Goal: Find specific page/section: Find specific page/section

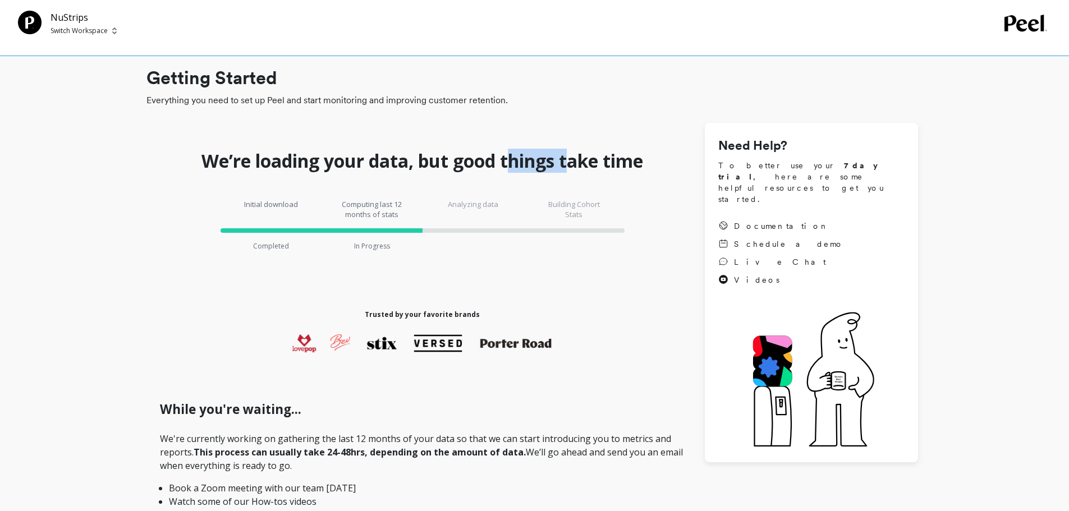
click at [591, 169] on h1 "We’re loading your data, but good things take time" at bounding box center [422, 161] width 442 height 22
click at [105, 32] on p "Switch Workspace" at bounding box center [79, 30] width 57 height 9
click at [245, 29] on div "NuStrips Switch Workspace Switch Workspace N NuStrips" at bounding box center [511, 23] width 986 height 25
click at [111, 32] on span "Switch Workspace" at bounding box center [84, 30] width 66 height 9
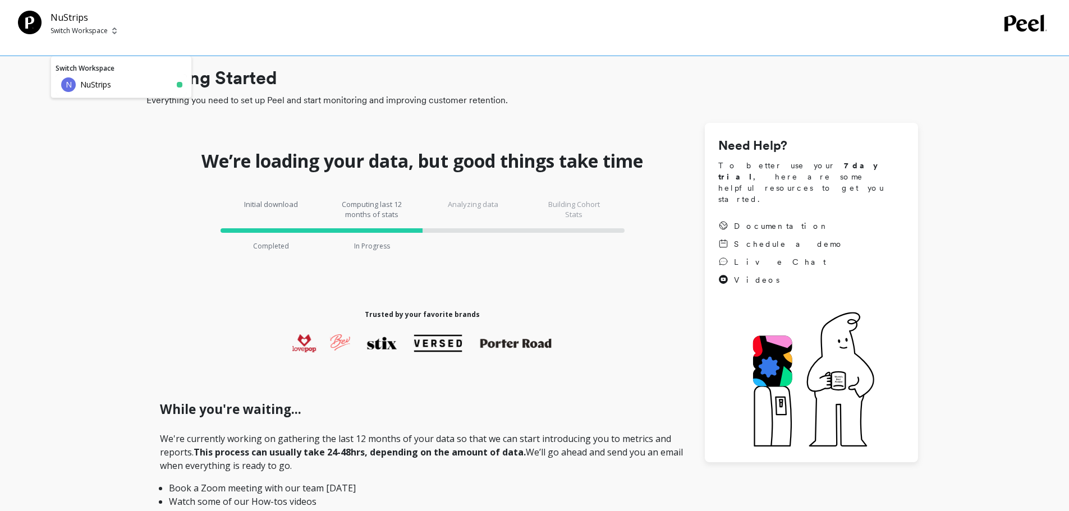
click at [118, 84] on div "N NuStrips" at bounding box center [121, 84] width 131 height 21
click at [182, 30] on div "NuStrips Switch Workspace" at bounding box center [511, 23] width 986 height 25
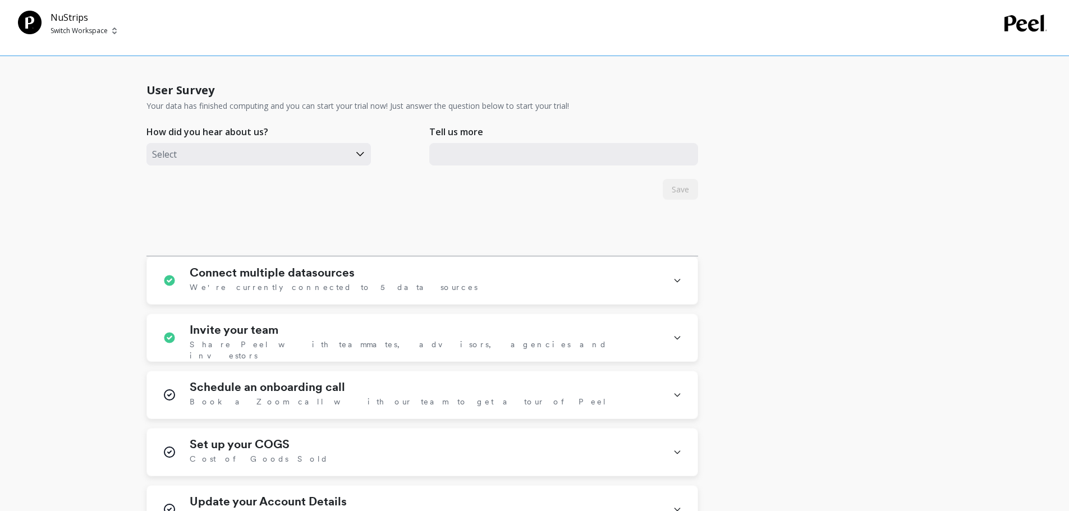
scroll to position [246, 0]
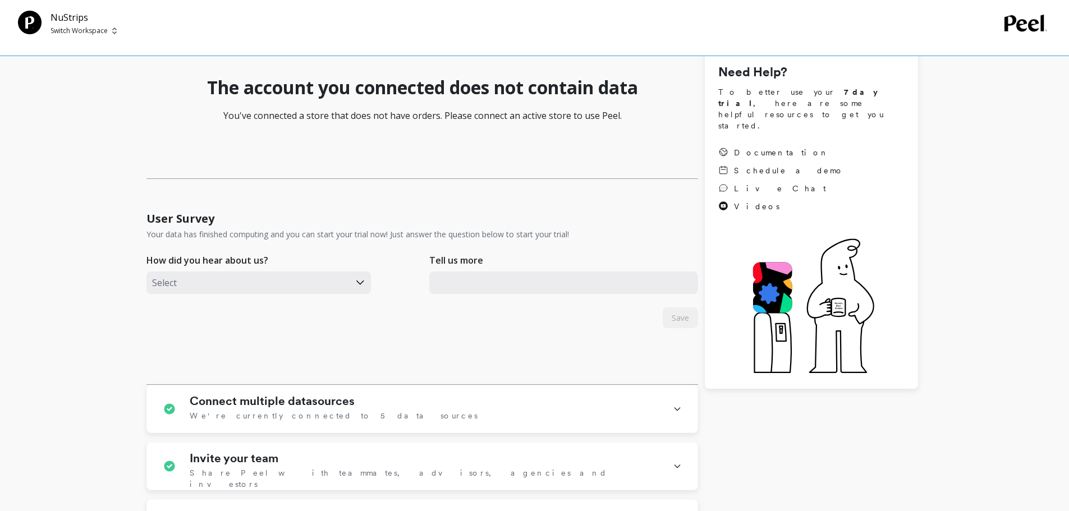
scroll to position [337, 0]
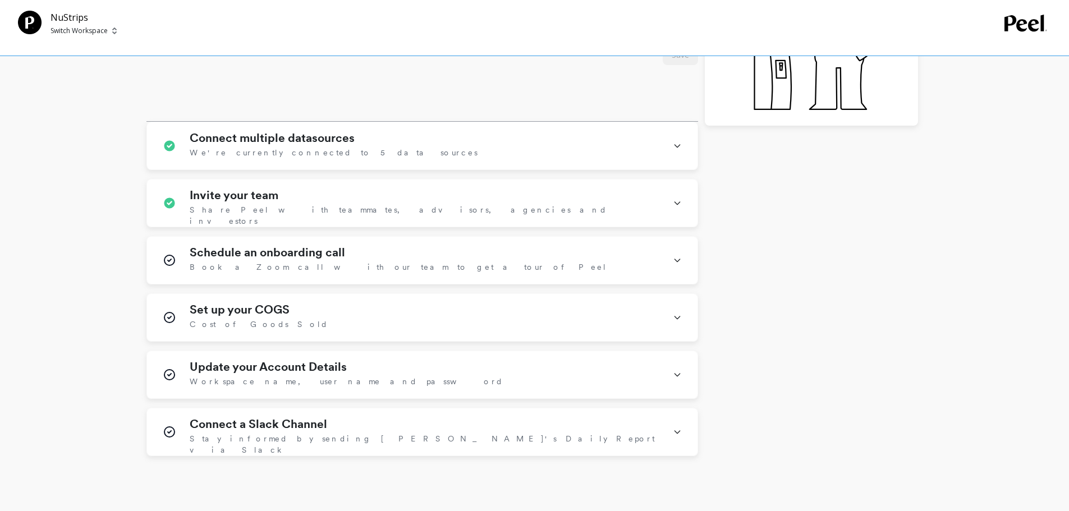
click at [365, 140] on div "Connect multiple datasources We're currently connected to 5 data sources" at bounding box center [425, 145] width 470 height 29
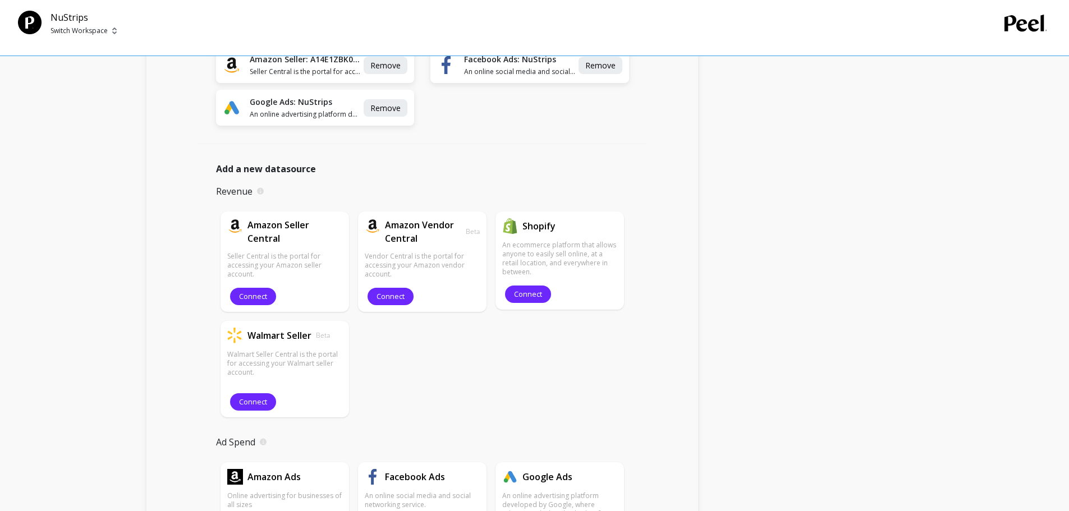
scroll to position [224, 0]
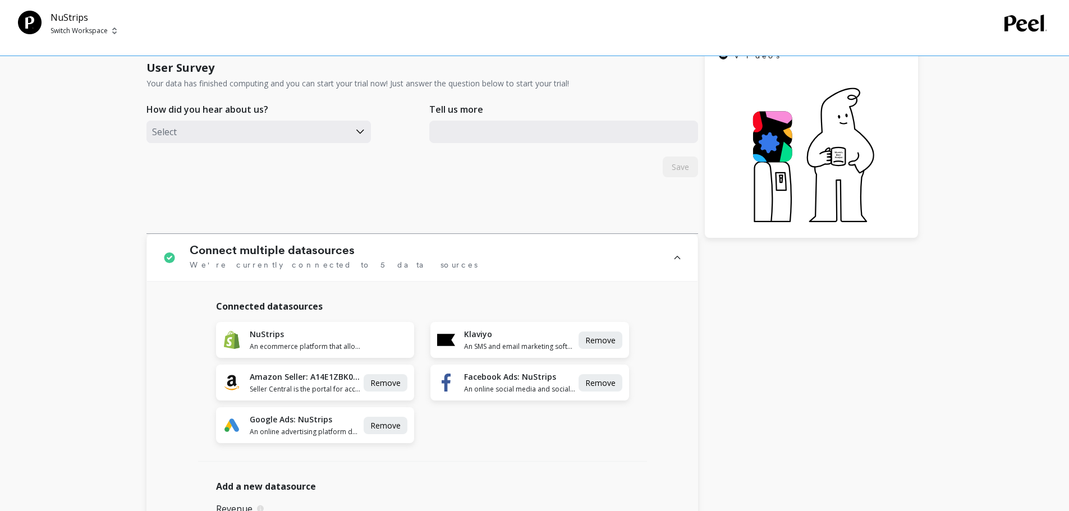
click at [424, 259] on div "Connect multiple datasources We're currently connected to 5 data sources" at bounding box center [425, 258] width 470 height 29
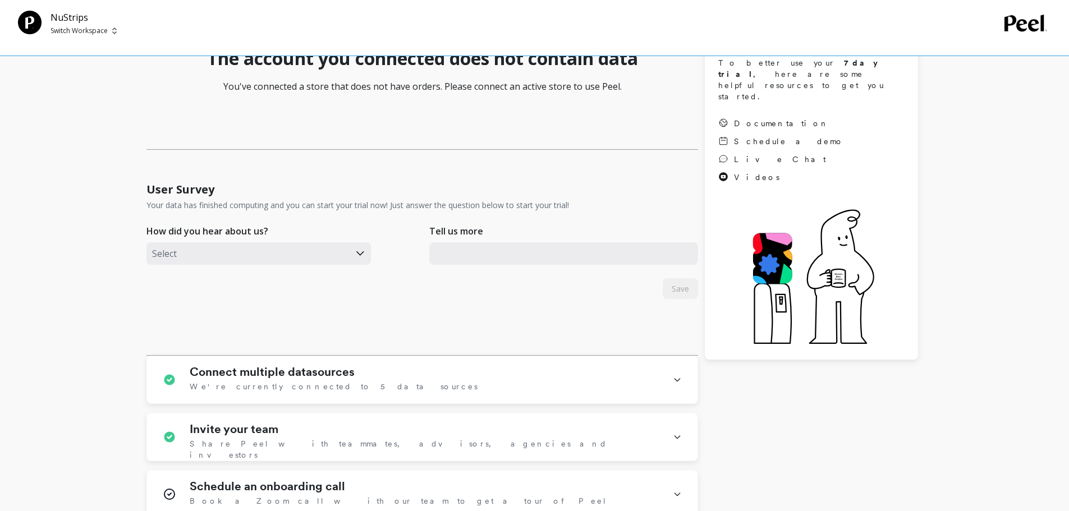
scroll to position [0, 0]
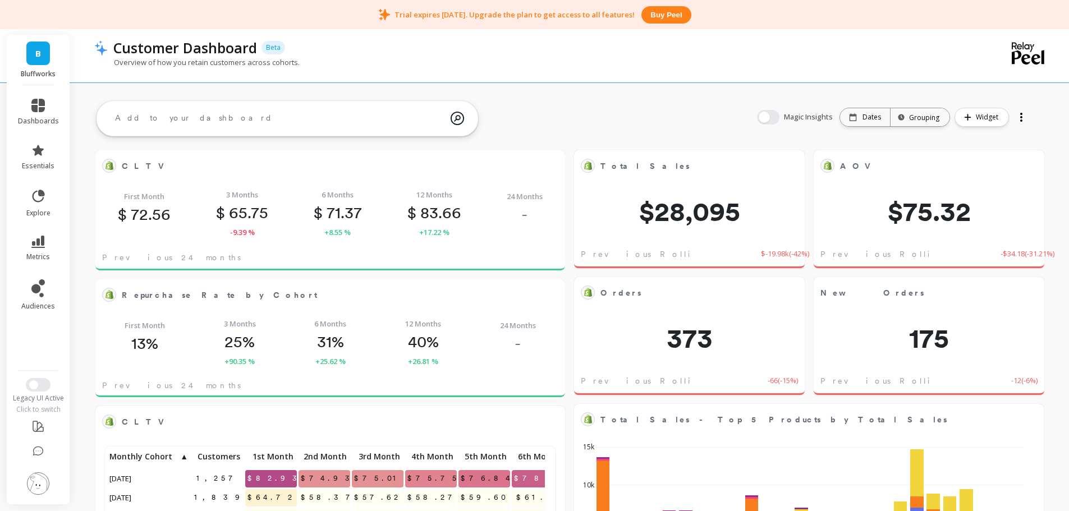
scroll to position [300, 429]
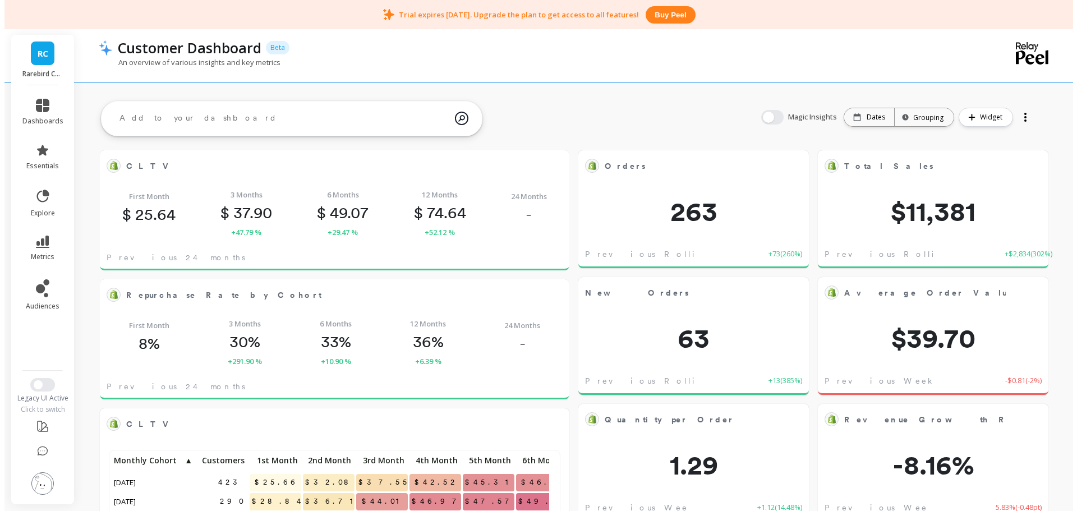
scroll to position [300, 429]
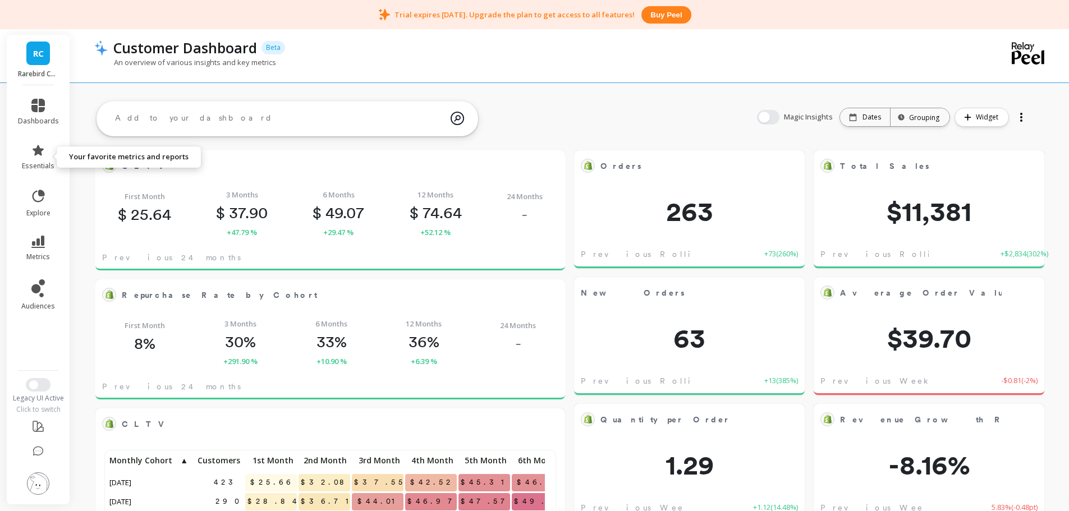
click at [39, 140] on li "essentials" at bounding box center [38, 157] width 54 height 40
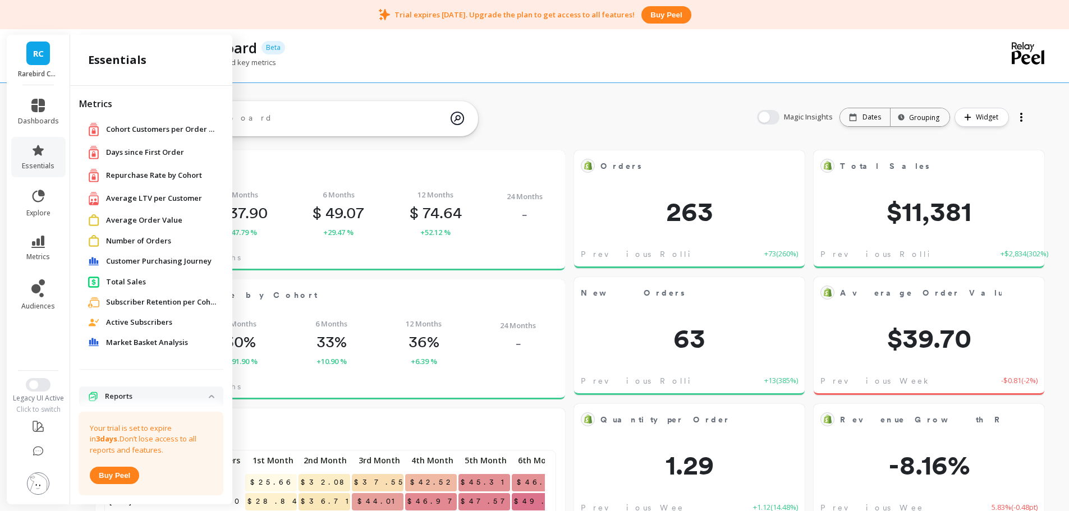
drag, startPoint x: 125, startPoint y: 282, endPoint x: 196, endPoint y: 265, distance: 73.2
click at [125, 282] on span "Total Sales" at bounding box center [126, 282] width 40 height 11
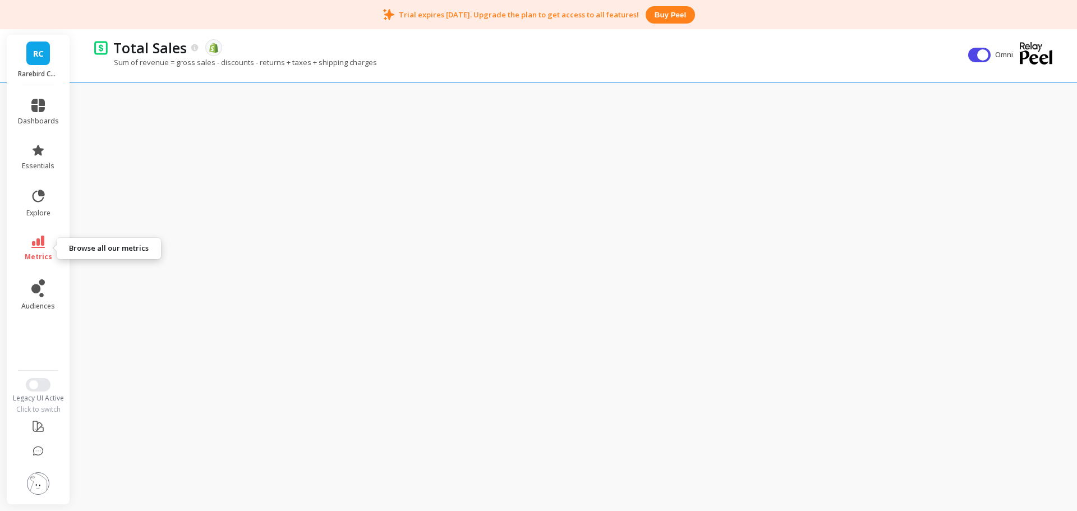
click at [46, 250] on link "metrics" at bounding box center [38, 249] width 41 height 26
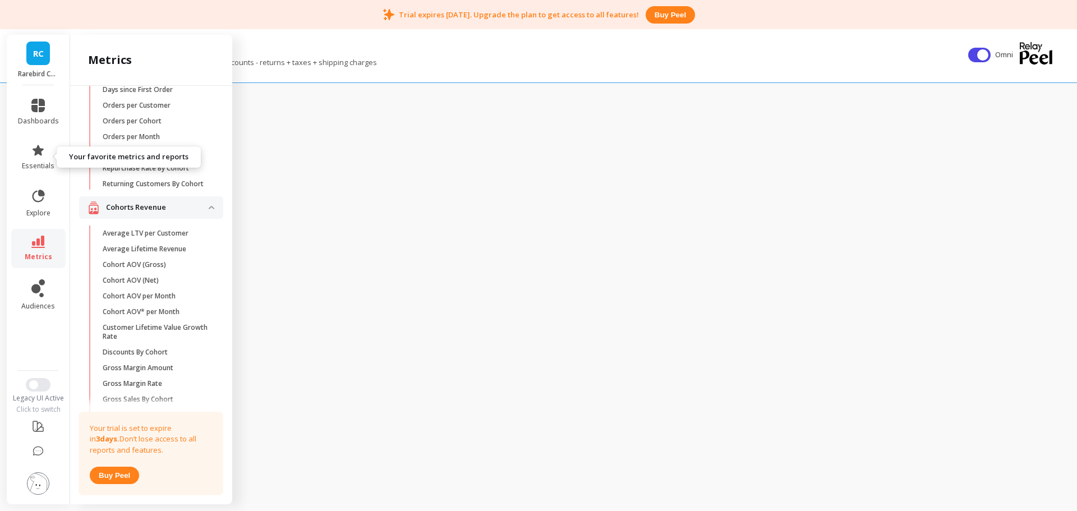
click at [34, 148] on icon at bounding box center [37, 150] width 13 height 13
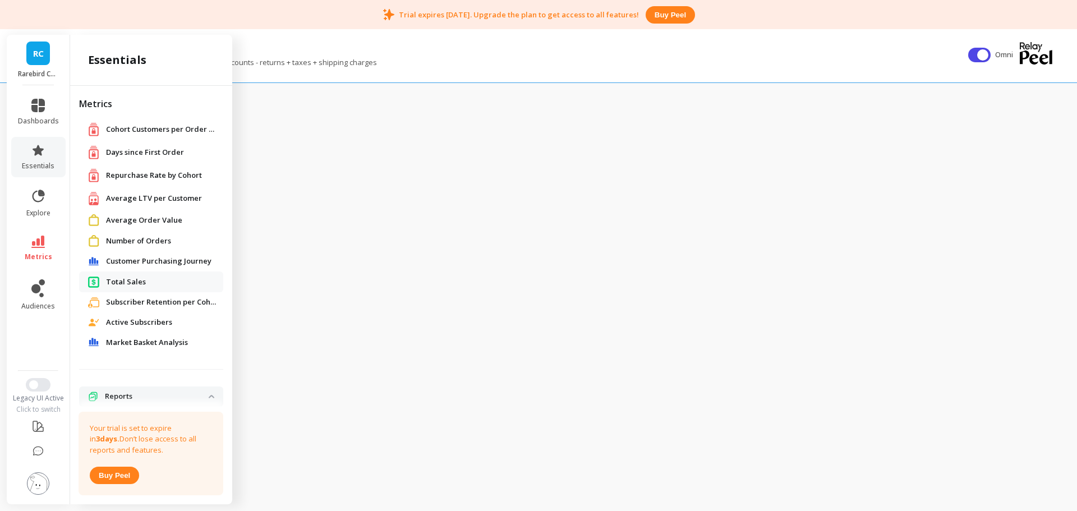
click at [145, 239] on span "Number of Orders" at bounding box center [138, 241] width 65 height 11
